Goal: Task Accomplishment & Management: Complete application form

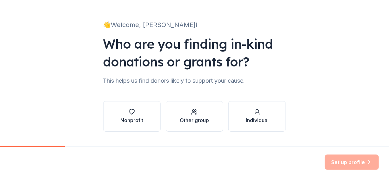
scroll to position [47, 0]
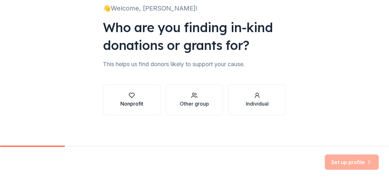
click at [135, 101] on div "Nonprofit" at bounding box center [131, 104] width 23 height 8
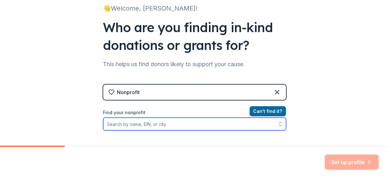
click at [167, 124] on input "Find your nonprofit" at bounding box center [194, 123] width 183 height 13
paste input "63-0400591"
type input "63-0400591"
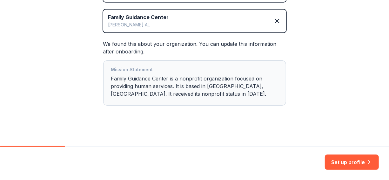
scroll to position [148, 0]
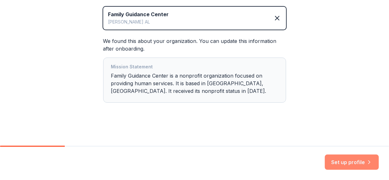
click at [340, 164] on button "Set up profile" at bounding box center [352, 161] width 54 height 15
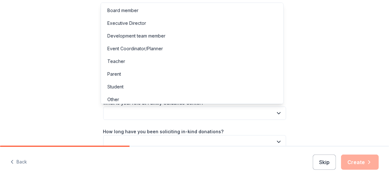
click at [276, 116] on icon "button" at bounding box center [279, 113] width 6 height 6
click at [157, 50] on div "Event Coordinator/Planner" at bounding box center [135, 49] width 56 height 8
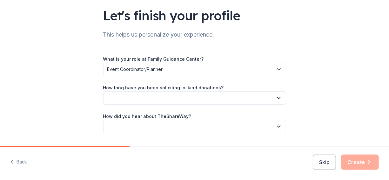
scroll to position [49, 0]
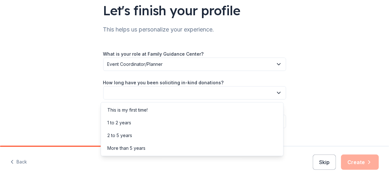
click at [272, 94] on button "button" at bounding box center [194, 92] width 183 height 13
click at [130, 137] on div "2 to 5 years" at bounding box center [119, 135] width 25 height 8
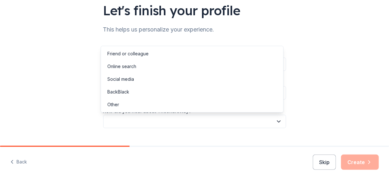
click at [277, 122] on icon "button" at bounding box center [279, 121] width 6 height 6
click at [124, 103] on div "Other" at bounding box center [192, 104] width 180 height 13
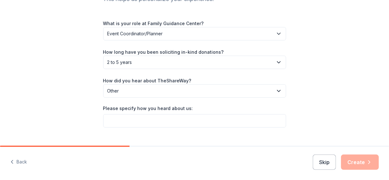
scroll to position [91, 0]
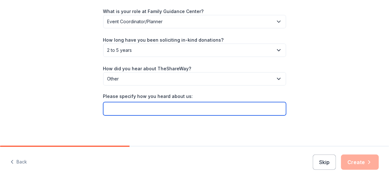
click at [255, 107] on input "Please specify how you heard about us:" at bounding box center [194, 108] width 183 height 13
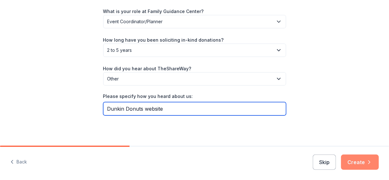
type input "Dunkin Donuts website"
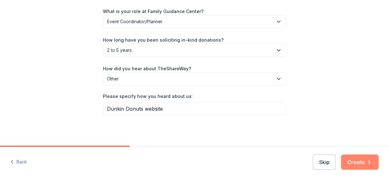
click at [362, 161] on button "Create" at bounding box center [360, 161] width 38 height 15
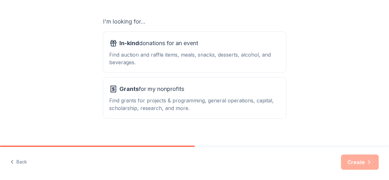
scroll to position [107, 0]
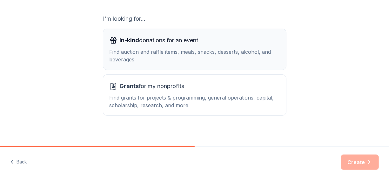
click at [211, 58] on div "Find auction and raffle items, meals, snacks, desserts, alcohol, and beverages." at bounding box center [195, 55] width 170 height 15
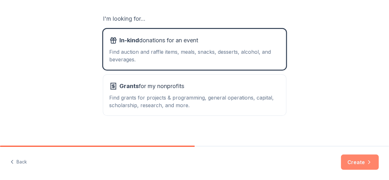
click at [353, 159] on button "Create" at bounding box center [360, 161] width 38 height 15
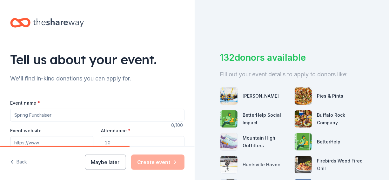
click at [124, 114] on input "Event name *" at bounding box center [97, 115] width 174 height 13
type input "@"
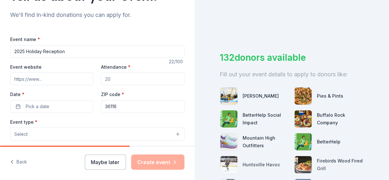
scroll to position [74, 0]
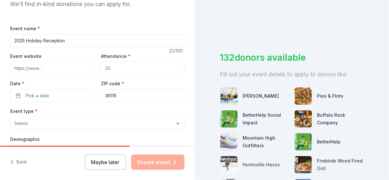
type input "2025 Holiday Reception"
click at [66, 63] on input "Event website" at bounding box center [51, 68] width 83 height 13
click at [60, 66] on input "Event website" at bounding box center [51, 68] width 83 height 13
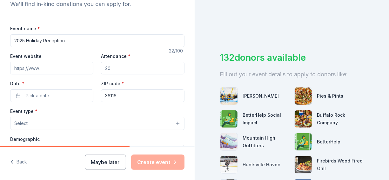
click at [60, 66] on input "Event website" at bounding box center [51, 68] width 83 height 13
click at [121, 65] on input "Attendance *" at bounding box center [142, 68] width 83 height 13
type input "300"
click at [69, 95] on button "Pick a date" at bounding box center [51, 95] width 83 height 13
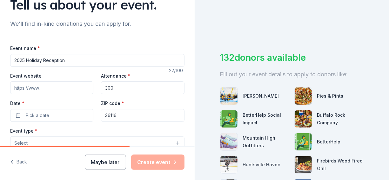
scroll to position [52, 0]
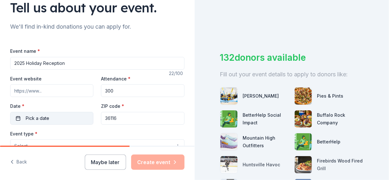
click at [42, 119] on span "Pick a date" at bounding box center [37, 118] width 23 height 8
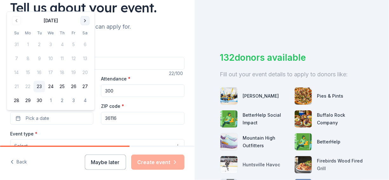
click at [85, 17] on button "Go to next month" at bounding box center [85, 20] width 9 height 9
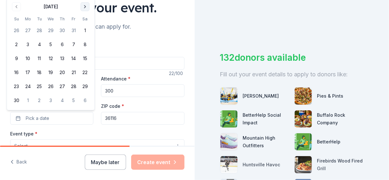
click at [87, 6] on button "Go to next month" at bounding box center [85, 6] width 9 height 9
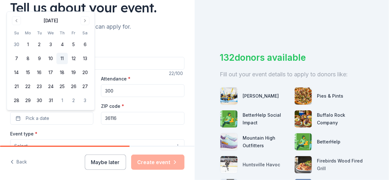
click at [63, 55] on button "11" at bounding box center [62, 58] width 11 height 11
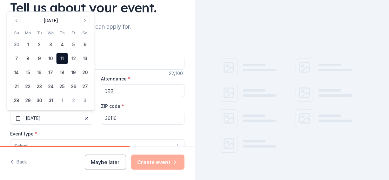
click at [129, 121] on input "36116" at bounding box center [142, 118] width 83 height 13
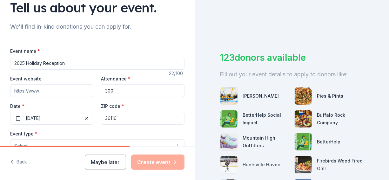
click at [209, 7] on div "123 donors available Fill out your event details to apply to donors like: Montg…" at bounding box center [292, 90] width 195 height 180
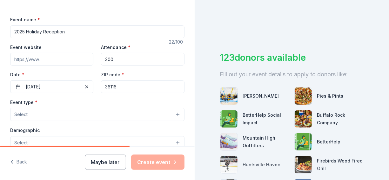
scroll to position [84, 0]
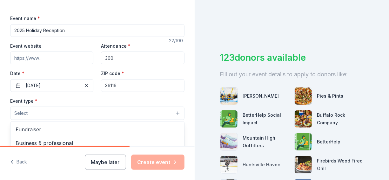
click at [53, 111] on button "Select" at bounding box center [97, 112] width 174 height 13
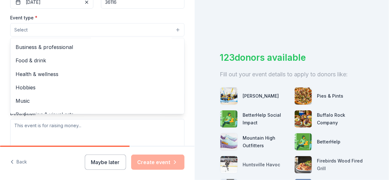
scroll to position [21, 0]
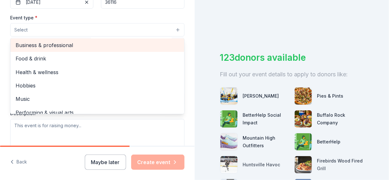
click at [70, 41] on span "Business & professional" at bounding box center [98, 45] width 164 height 8
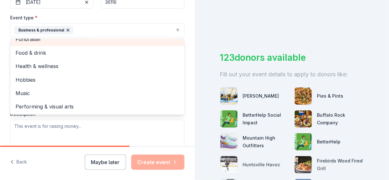
scroll to position [8, 0]
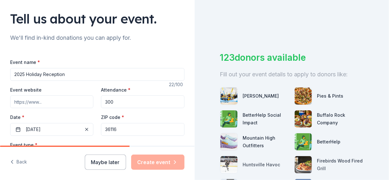
click at [194, 50] on div "Tell us about your event. We'll find in-kind donations you can apply for. Event…" at bounding box center [97, 72] width 195 height 145
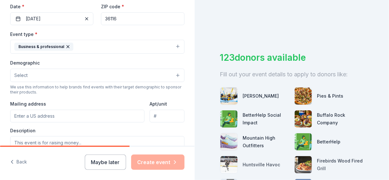
scroll to position [158, 0]
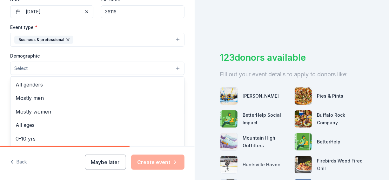
click at [171, 65] on button "Select" at bounding box center [97, 68] width 174 height 13
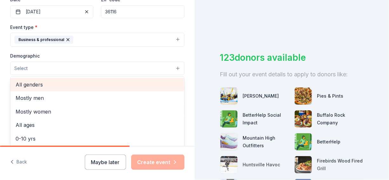
click at [48, 87] on span "All genders" at bounding box center [98, 84] width 164 height 8
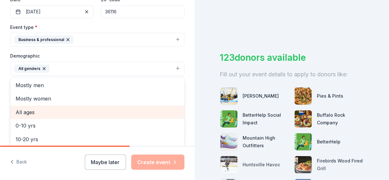
click at [36, 110] on span "All ages" at bounding box center [98, 112] width 164 height 8
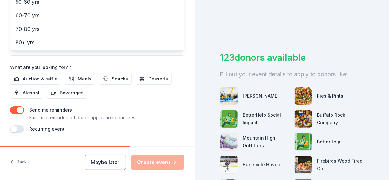
scroll to position [271, 0]
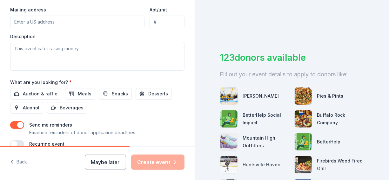
scroll to position [253, 0]
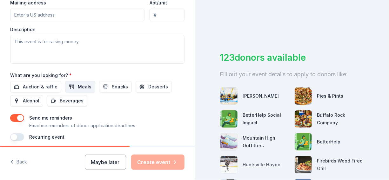
click at [82, 83] on span "Meals" at bounding box center [85, 87] width 14 height 8
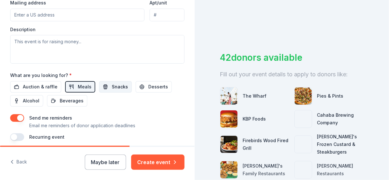
click at [108, 84] on button "Snacks" at bounding box center [115, 86] width 33 height 11
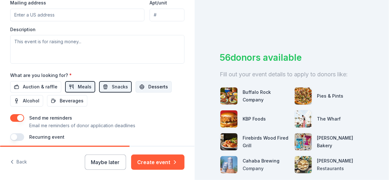
click at [140, 84] on button "Desserts" at bounding box center [154, 86] width 36 height 11
click at [60, 97] on span "Beverages" at bounding box center [72, 101] width 24 height 8
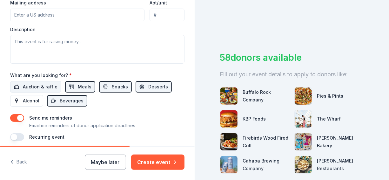
click at [47, 81] on button "Auction & raffle" at bounding box center [35, 86] width 51 height 11
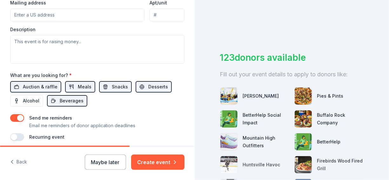
scroll to position [277, 0]
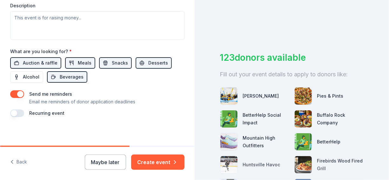
click at [23, 110] on button "button" at bounding box center [17, 113] width 14 height 8
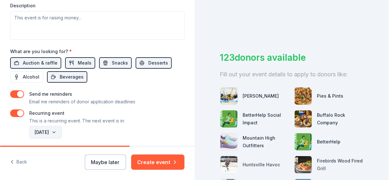
click at [62, 128] on button "December 2026" at bounding box center [45, 132] width 33 height 13
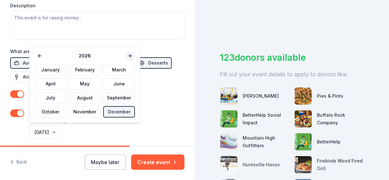
click at [128, 56] on button at bounding box center [130, 55] width 10 height 9
click at [39, 53] on button at bounding box center [40, 55] width 10 height 9
click at [62, 135] on button "December 2026" at bounding box center [45, 132] width 33 height 13
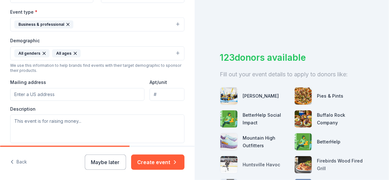
scroll to position [180, 0]
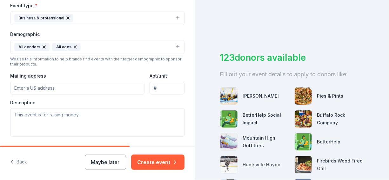
click at [72, 83] on input "Mailing address" at bounding box center [77, 88] width 134 height 13
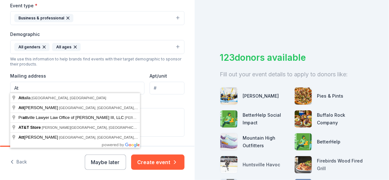
type input "A"
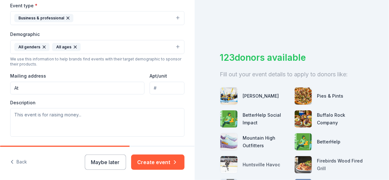
type input "A"
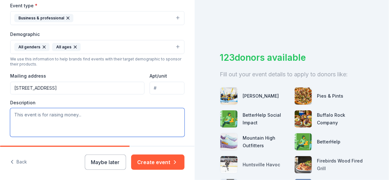
click at [151, 108] on textarea at bounding box center [97, 122] width 174 height 29
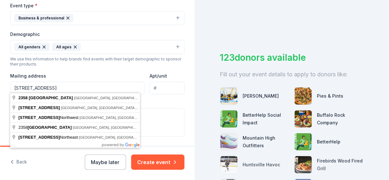
click at [72, 88] on input "2358 Fairlane Drive" at bounding box center [77, 88] width 134 height 13
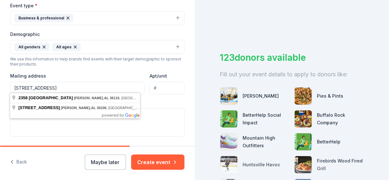
type input "2358 Fairlane Drive, Montgomery, AL 36116"
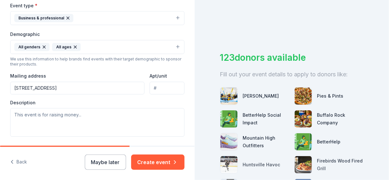
click at [185, 98] on div "Tell us about your event. We'll find in-kind donations you can apply for. Event…" at bounding box center [97, 43] width 195 height 447
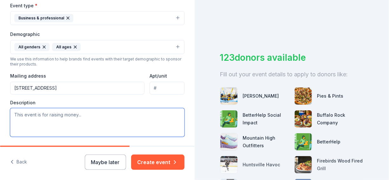
click at [118, 117] on textarea at bounding box center [97, 122] width 174 height 29
type textarea "T"
click at [83, 120] on textarea at bounding box center [97, 122] width 174 height 29
paste textarea "I hope this letter finds you well. As the holiday season approaches, the Family…"
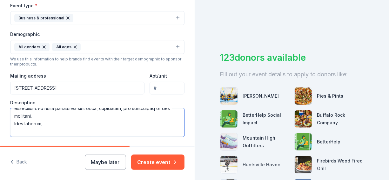
click at [14, 127] on textarea at bounding box center [97, 122] width 174 height 29
click at [14, 125] on textarea at bounding box center [97, 122] width 174 height 29
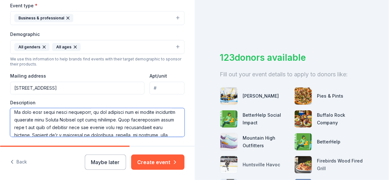
scroll to position [44, 0]
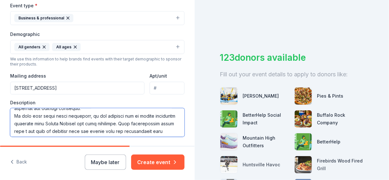
click at [101, 123] on textarea at bounding box center [97, 122] width 174 height 29
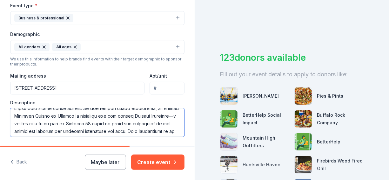
scroll to position [0, 0]
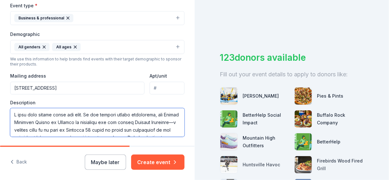
click at [80, 112] on textarea at bounding box center [97, 122] width 174 height 29
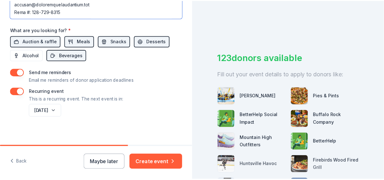
scroll to position [299, 0]
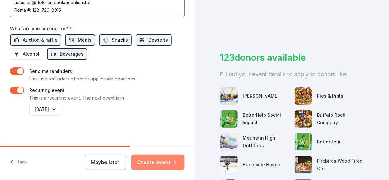
type textarea "As the holiday season approaches, the Family Guidance Center of Alabama is prep…"
click at [153, 161] on button "Create event" at bounding box center [157, 161] width 53 height 15
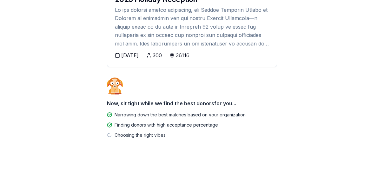
scroll to position [97, 0]
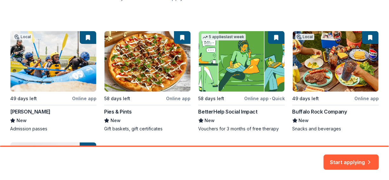
scroll to position [98, 0]
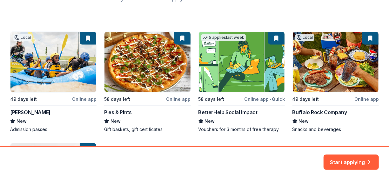
click at [150, 61] on div "Local 49 days left Online app Montgomery Whitewater New Admission passes 58 day…" at bounding box center [194, 137] width 369 height 212
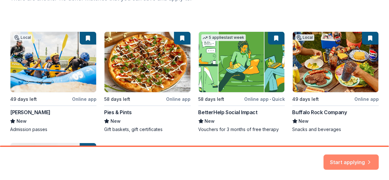
click at [348, 163] on button "Start applying" at bounding box center [351, 158] width 55 height 15
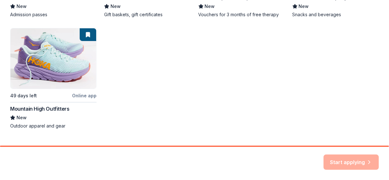
scroll to position [226, 0]
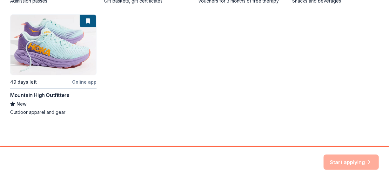
click at [367, 162] on div "Start applying" at bounding box center [351, 161] width 55 height 15
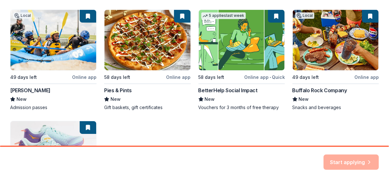
scroll to position [99, 0]
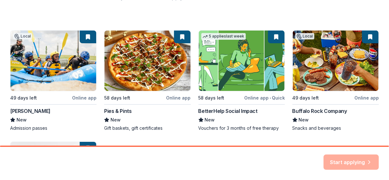
click at [338, 82] on div "Local 49 days left Online app Montgomery Whitewater New Admission passes 58 day…" at bounding box center [194, 136] width 369 height 212
click at [321, 113] on div "Local 49 days left Online app Montgomery Whitewater New Admission passes 58 day…" at bounding box center [194, 136] width 369 height 212
click at [313, 129] on div "Local 49 days left Online app Montgomery Whitewater New Admission passes 58 day…" at bounding box center [194, 136] width 369 height 212
click at [354, 95] on div "Local 49 days left Online app Montgomery Whitewater New Admission passes 58 day…" at bounding box center [194, 136] width 369 height 212
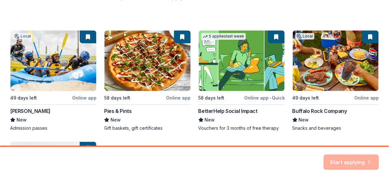
click at [168, 102] on div "Local 49 days left Online app Montgomery Whitewater New Admission passes 58 day…" at bounding box center [194, 136] width 369 height 212
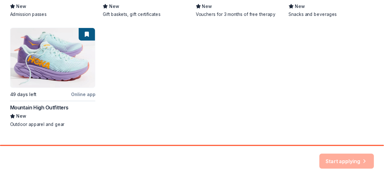
scroll to position [226, 0]
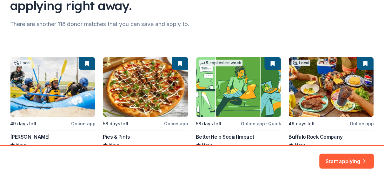
scroll to position [73, 0]
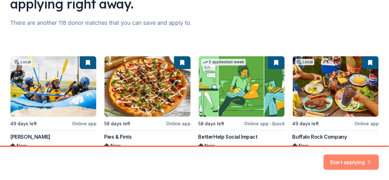
click at [351, 155] on button "Start applying" at bounding box center [351, 158] width 55 height 15
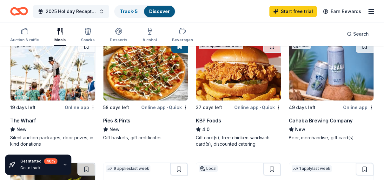
scroll to position [78, 0]
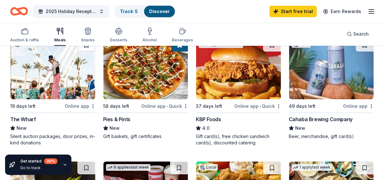
click at [154, 69] on img at bounding box center [146, 69] width 85 height 60
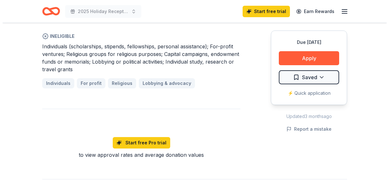
scroll to position [460, 0]
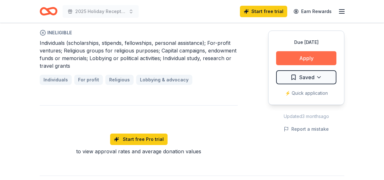
click at [313, 58] on button "Apply" at bounding box center [306, 58] width 60 height 14
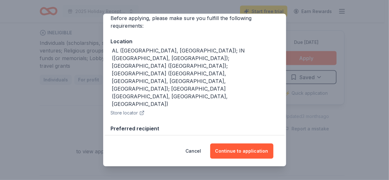
scroll to position [53, 0]
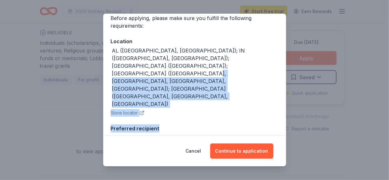
drag, startPoint x: 280, startPoint y: 66, endPoint x: 284, endPoint y: 95, distance: 28.9
click at [284, 95] on div "Donor Program Requirements We've summarized the requirements for Pies & Pints '…" at bounding box center [194, 75] width 183 height 122
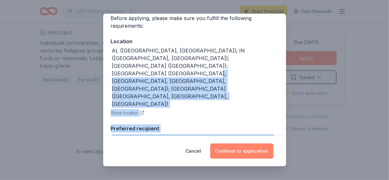
click at [242, 154] on button "Continue to application" at bounding box center [241, 150] width 63 height 15
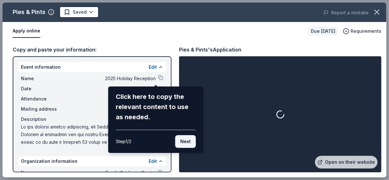
click at [184, 139] on button "Next" at bounding box center [185, 141] width 21 height 13
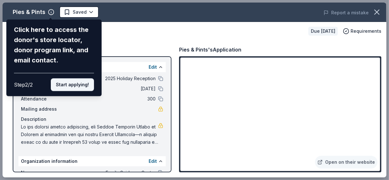
click at [80, 83] on button "Start applying!" at bounding box center [72, 84] width 43 height 13
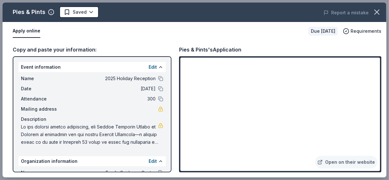
drag, startPoint x: 171, startPoint y: 95, endPoint x: 171, endPoint y: 108, distance: 12.7
click at [171, 108] on div "Event information Edit Name 2025 Holiday Reception Date 12/11/25 Attendance 300…" at bounding box center [92, 114] width 159 height 116
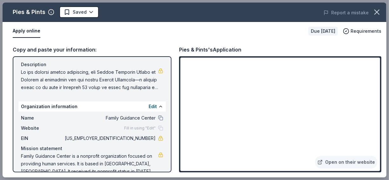
scroll to position [66, 0]
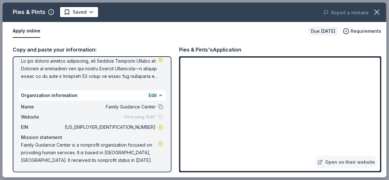
click at [35, 30] on button "Apply online" at bounding box center [27, 30] width 28 height 13
click at [362, 159] on link "Open on their website" at bounding box center [346, 162] width 63 height 13
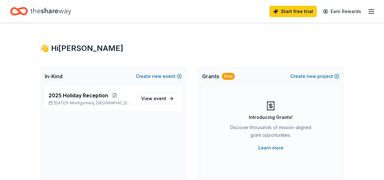
click at [369, 14] on icon "button" at bounding box center [372, 12] width 8 height 8
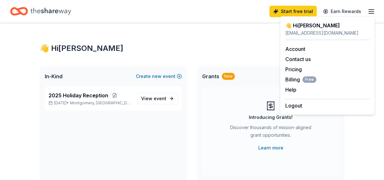
click at [254, 70] on div "Grants New Create new project" at bounding box center [270, 76] width 147 height 20
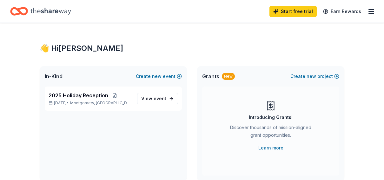
click at [368, 10] on icon "button" at bounding box center [372, 12] width 8 height 8
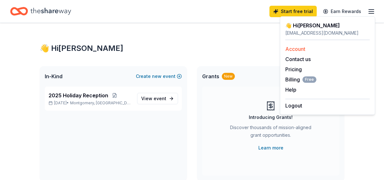
click at [305, 50] on link "Account" at bounding box center [295, 49] width 20 height 6
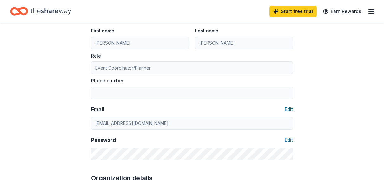
scroll to position [55, 0]
click at [369, 12] on icon "button" at bounding box center [372, 12] width 8 height 8
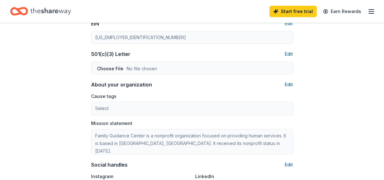
scroll to position [322, 0]
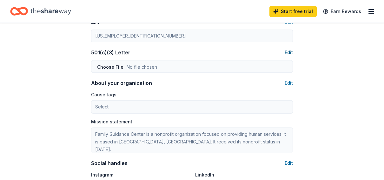
click at [288, 52] on button "Edit" at bounding box center [289, 53] width 8 height 8
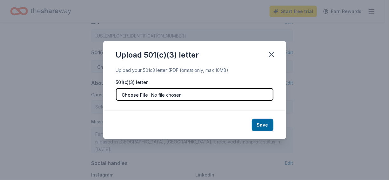
click at [143, 93] on input "file" at bounding box center [195, 94] width 158 height 13
type input "C:\fakepath\501 c 3.PDF"
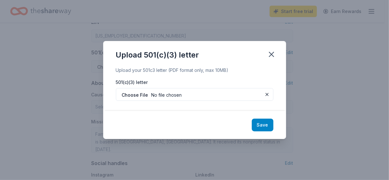
click at [258, 123] on button "Save" at bounding box center [263, 124] width 22 height 13
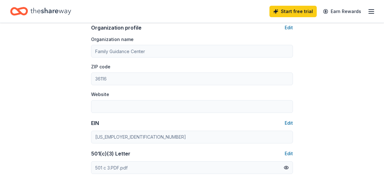
scroll to position [234, 0]
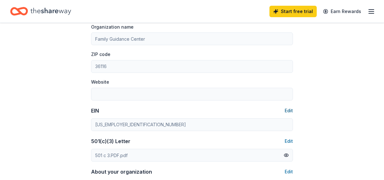
click at [285, 110] on button "Edit" at bounding box center [289, 111] width 8 height 8
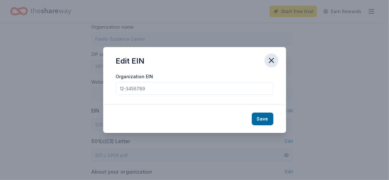
click at [272, 60] on icon "button" at bounding box center [271, 60] width 9 height 9
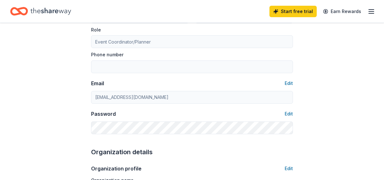
scroll to position [21, 0]
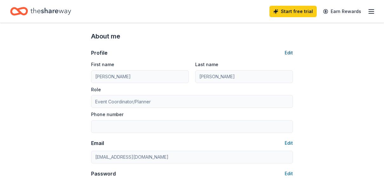
click at [288, 50] on button "Edit" at bounding box center [289, 53] width 8 height 8
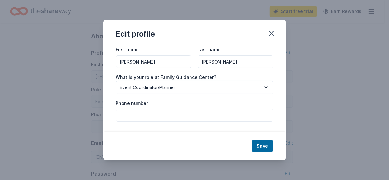
click at [165, 119] on input "Phone number" at bounding box center [195, 115] width 158 height 13
type input "334-746-1005"
click at [268, 142] on button "Save" at bounding box center [263, 145] width 22 height 13
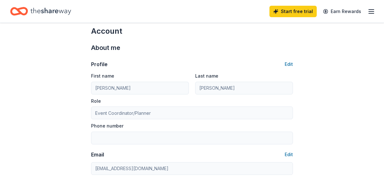
scroll to position [6, 0]
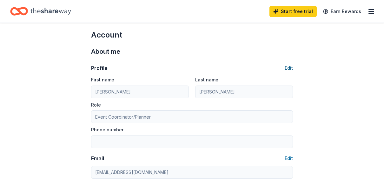
type input "334-746-1005"
click at [292, 66] on button "Edit" at bounding box center [289, 68] width 8 height 8
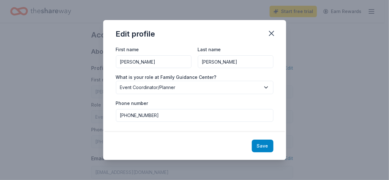
click at [262, 144] on button "Save" at bounding box center [263, 145] width 22 height 13
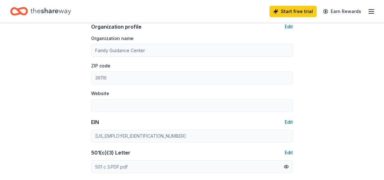
scroll to position [221, 0]
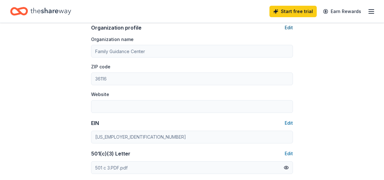
click at [290, 26] on button "Edit" at bounding box center [289, 28] width 8 height 8
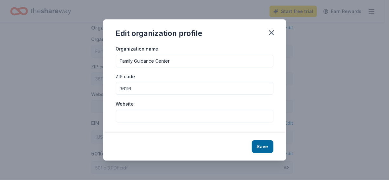
click at [165, 115] on input "Website" at bounding box center [195, 116] width 158 height 13
type input "www.familyguidancecenter.org"
click at [268, 148] on button "Save" at bounding box center [263, 146] width 22 height 13
type input "www.familyguidancecenter.org"
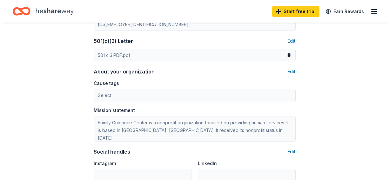
scroll to position [335, 0]
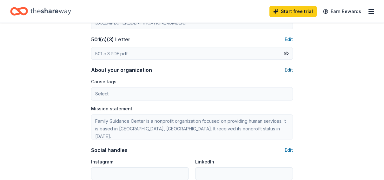
click at [287, 69] on button "Edit" at bounding box center [289, 70] width 8 height 8
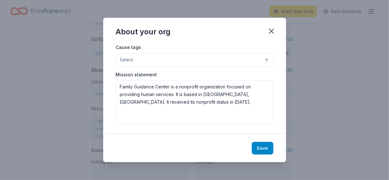
click at [263, 149] on button "Save" at bounding box center [263, 148] width 22 height 13
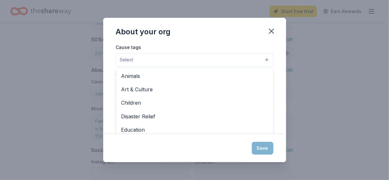
click at [265, 59] on button "Select" at bounding box center [195, 59] width 158 height 13
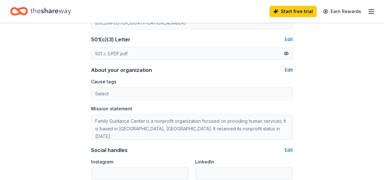
click at [286, 70] on button "Edit" at bounding box center [289, 70] width 8 height 8
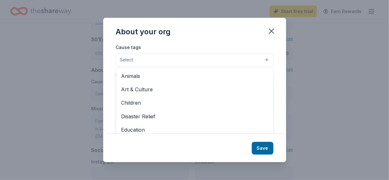
click at [264, 57] on button "Select" at bounding box center [195, 59] width 158 height 13
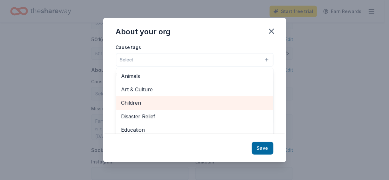
click at [138, 105] on span "Children" at bounding box center [194, 102] width 147 height 8
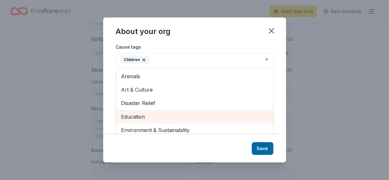
click at [150, 115] on span "Education" at bounding box center [194, 116] width 147 height 8
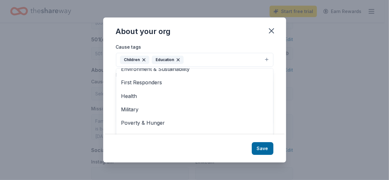
scroll to position [61, 0]
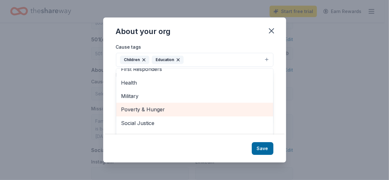
click at [172, 107] on span "Poverty & Hunger" at bounding box center [194, 109] width 147 height 8
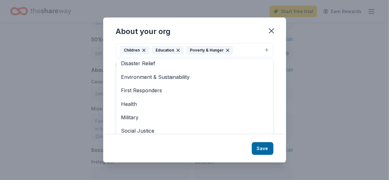
scroll to position [48, 0]
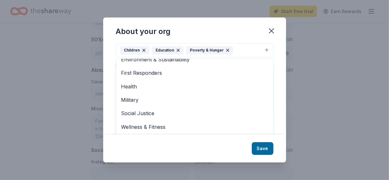
click at [263, 148] on div "About your org Cause tags Children Education Poverty & Hunger Animals Art & Cul…" at bounding box center [194, 89] width 183 height 145
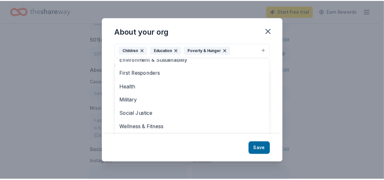
scroll to position [0, 0]
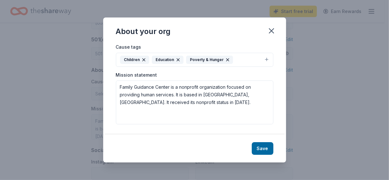
click at [263, 148] on button "Save" at bounding box center [263, 148] width 22 height 13
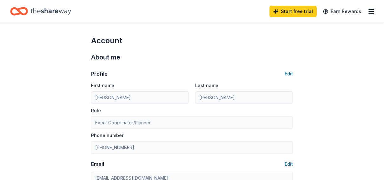
click at [20, 15] on icon "Home" at bounding box center [19, 11] width 18 height 15
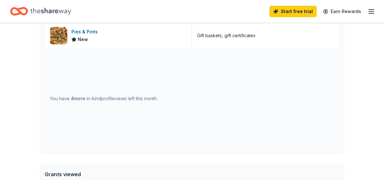
scroll to position [191, 0]
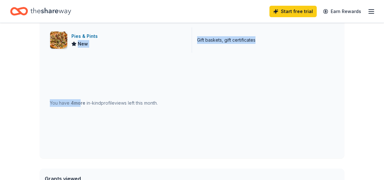
drag, startPoint x: 79, startPoint y: 103, endPoint x: 133, endPoint y: 37, distance: 85.1
click at [133, 37] on div "Pies & Pints New Gift baskets, gift certificates You have 4 more in-kind profil…" at bounding box center [192, 90] width 295 height 126
click at [133, 37] on div "Pies & Pints New" at bounding box center [118, 39] width 147 height 25
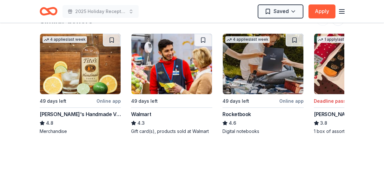
scroll to position [735, 0]
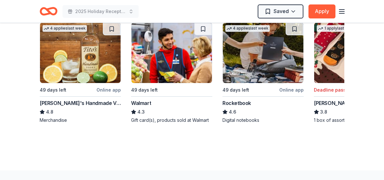
click at [146, 67] on img at bounding box center [171, 53] width 81 height 60
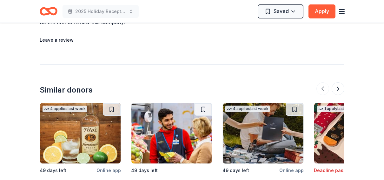
scroll to position [660, 0]
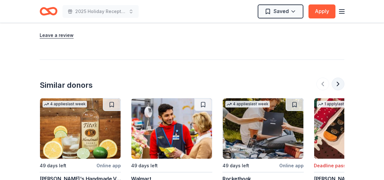
click at [336, 82] on button at bounding box center [338, 83] width 13 height 13
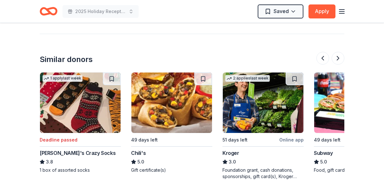
scroll to position [684, 0]
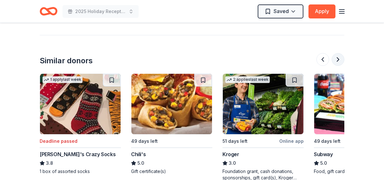
click at [336, 59] on button at bounding box center [338, 59] width 13 height 13
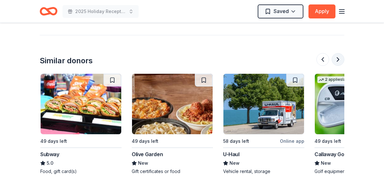
scroll to position [0, 549]
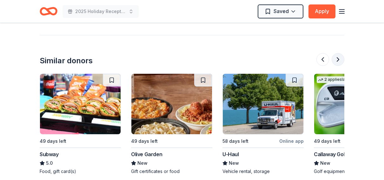
click at [336, 59] on button at bounding box center [338, 59] width 13 height 13
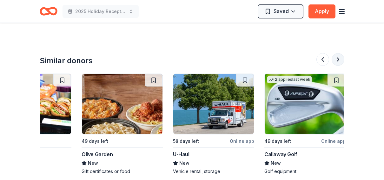
scroll to position [0, 600]
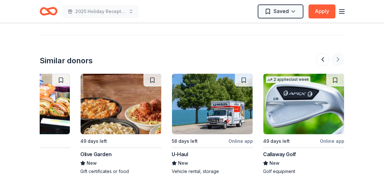
click at [336, 59] on div at bounding box center [331, 59] width 28 height 13
click at [322, 62] on button at bounding box center [323, 59] width 13 height 13
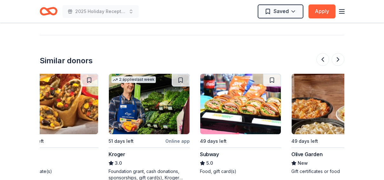
scroll to position [0, 366]
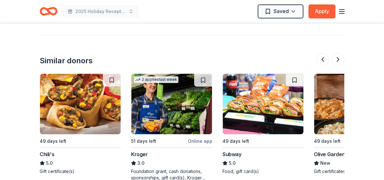
click at [266, 111] on img at bounding box center [263, 104] width 81 height 60
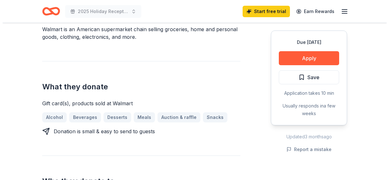
scroll to position [205, 0]
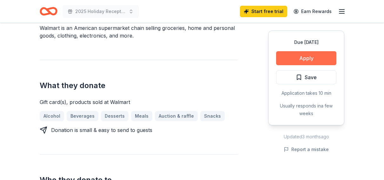
click at [303, 57] on button "Apply" at bounding box center [306, 58] width 60 height 14
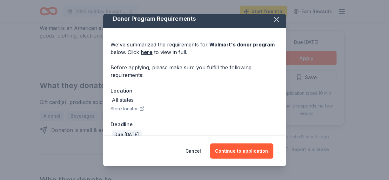
scroll to position [14, 0]
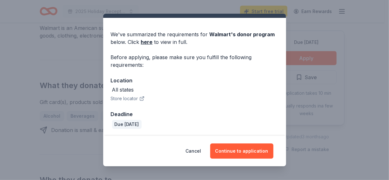
click at [137, 100] on button "Store locator" at bounding box center [128, 99] width 34 height 8
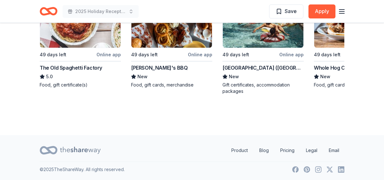
scroll to position [518, 0]
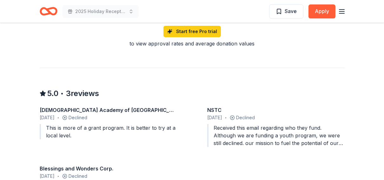
drag, startPoint x: 375, startPoint y: 107, endPoint x: 370, endPoint y: 84, distance: 23.4
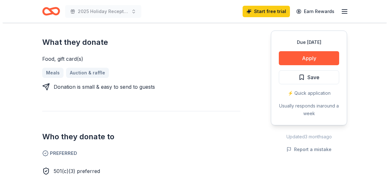
scroll to position [246, 0]
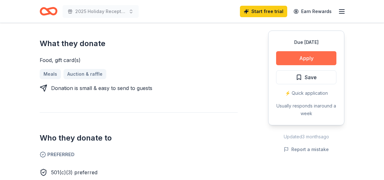
click at [302, 59] on button "Apply" at bounding box center [306, 58] width 60 height 14
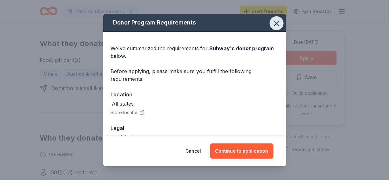
click at [274, 21] on icon "button" at bounding box center [276, 23] width 4 height 4
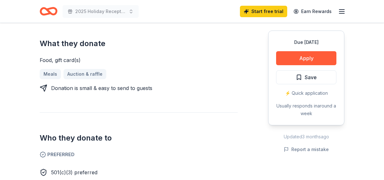
click at [324, 93] on div "⚡️ Quick application" at bounding box center [306, 93] width 60 height 8
click at [302, 58] on button "Apply" at bounding box center [306, 58] width 60 height 14
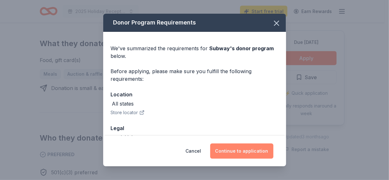
click at [245, 149] on button "Continue to application" at bounding box center [241, 150] width 63 height 15
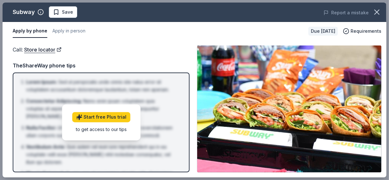
click at [136, 53] on div "Call : Store locator" at bounding box center [101, 49] width 177 height 8
